Goal: Task Accomplishment & Management: Use online tool/utility

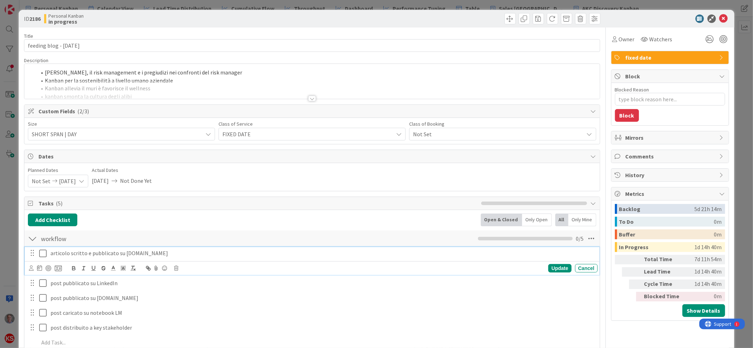
click at [44, 252] on icon at bounding box center [42, 253] width 7 height 8
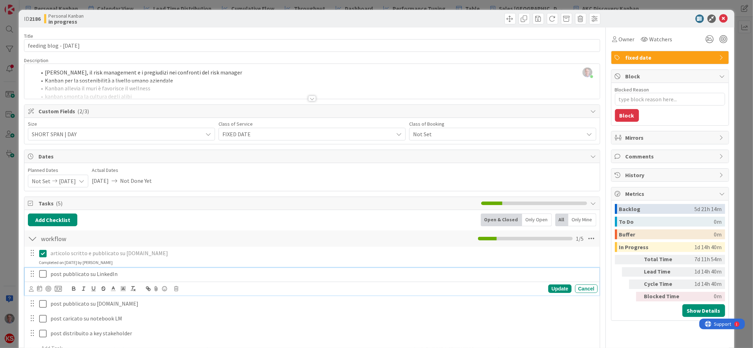
click at [43, 276] on icon at bounding box center [42, 274] width 7 height 8
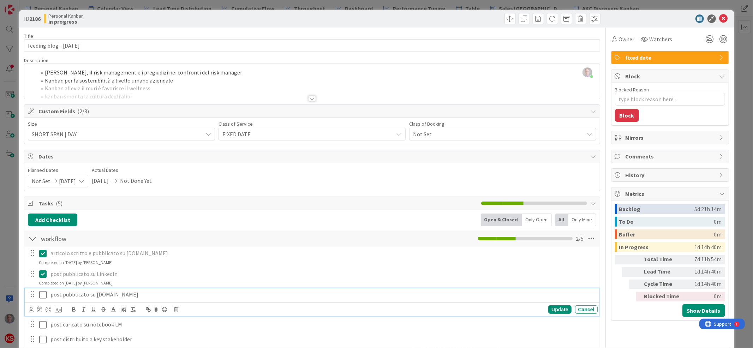
click at [41, 295] on icon at bounding box center [42, 295] width 7 height 8
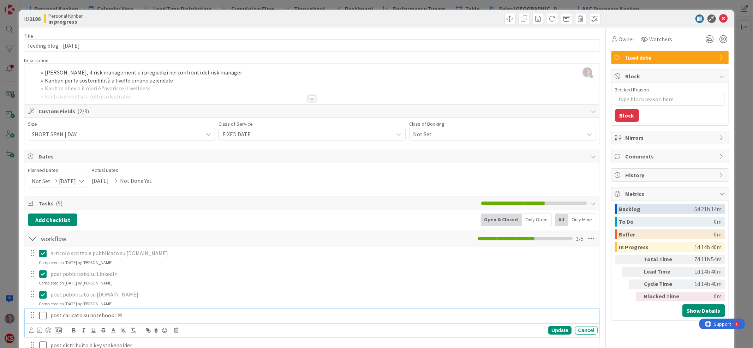
click at [44, 315] on icon at bounding box center [42, 316] width 7 height 8
type textarea "x"
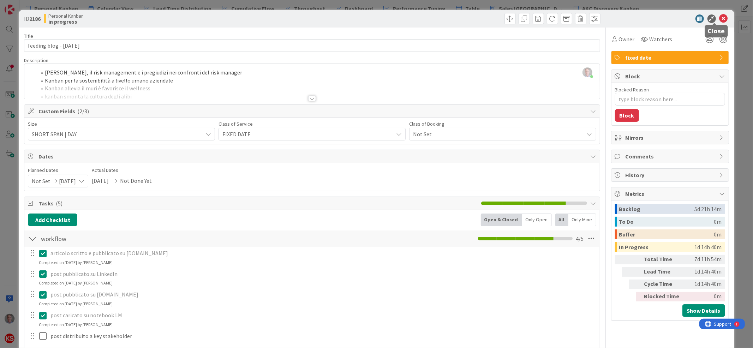
click at [720, 17] on icon at bounding box center [724, 18] width 8 height 8
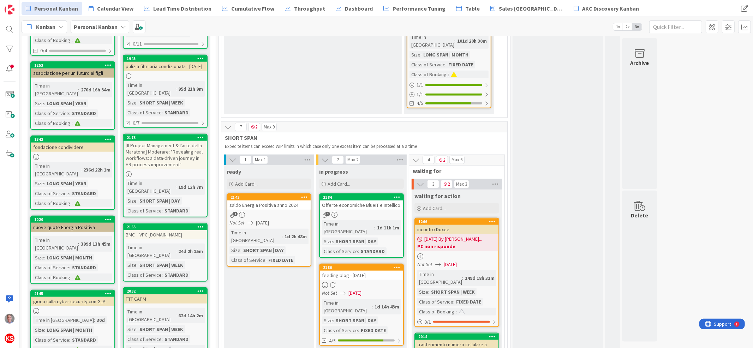
scroll to position [608, 0]
